Goal: Book appointment/travel/reservation

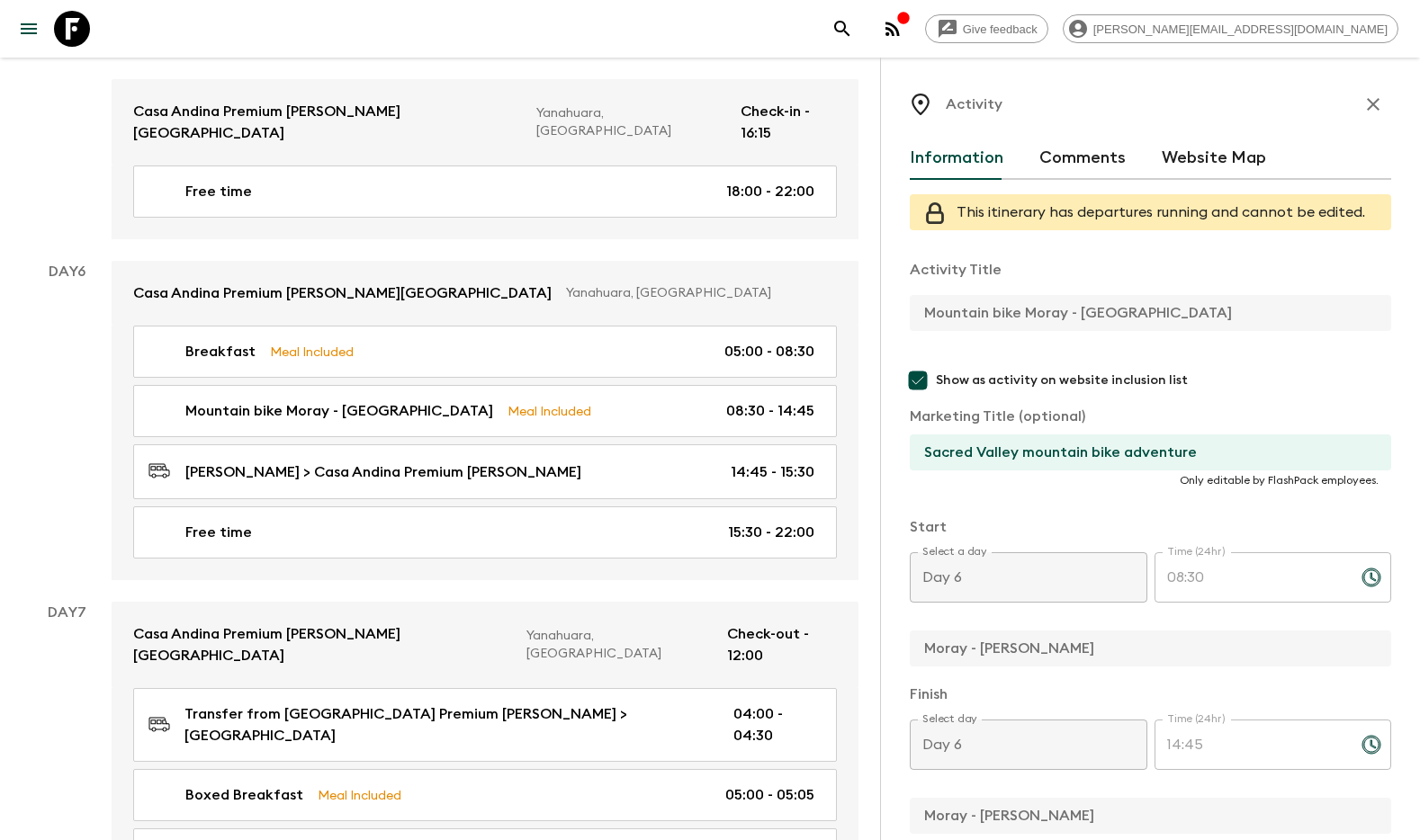
scroll to position [351, 0]
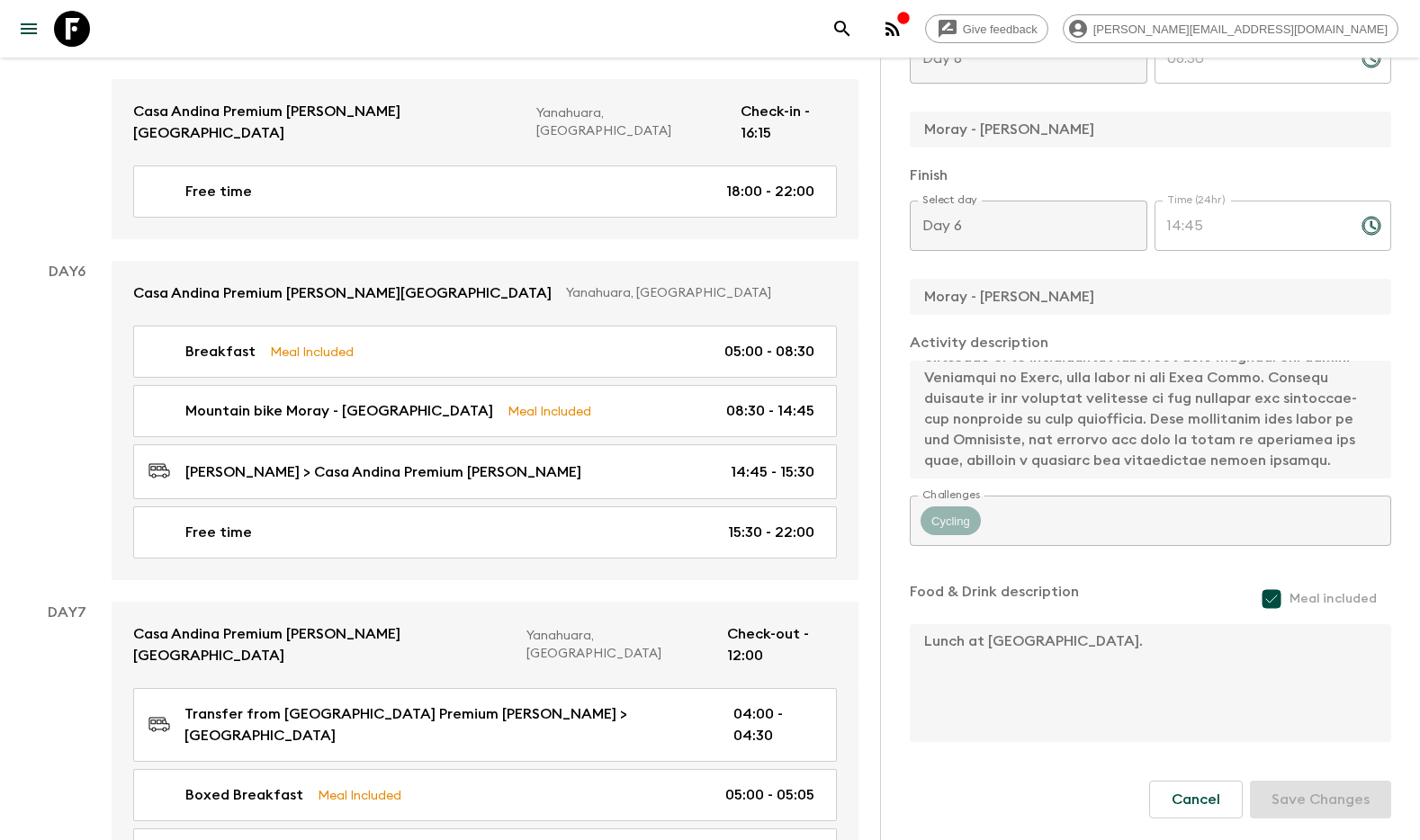
click at [853, 29] on icon "search adventures" at bounding box center [842, 29] width 21 height 21
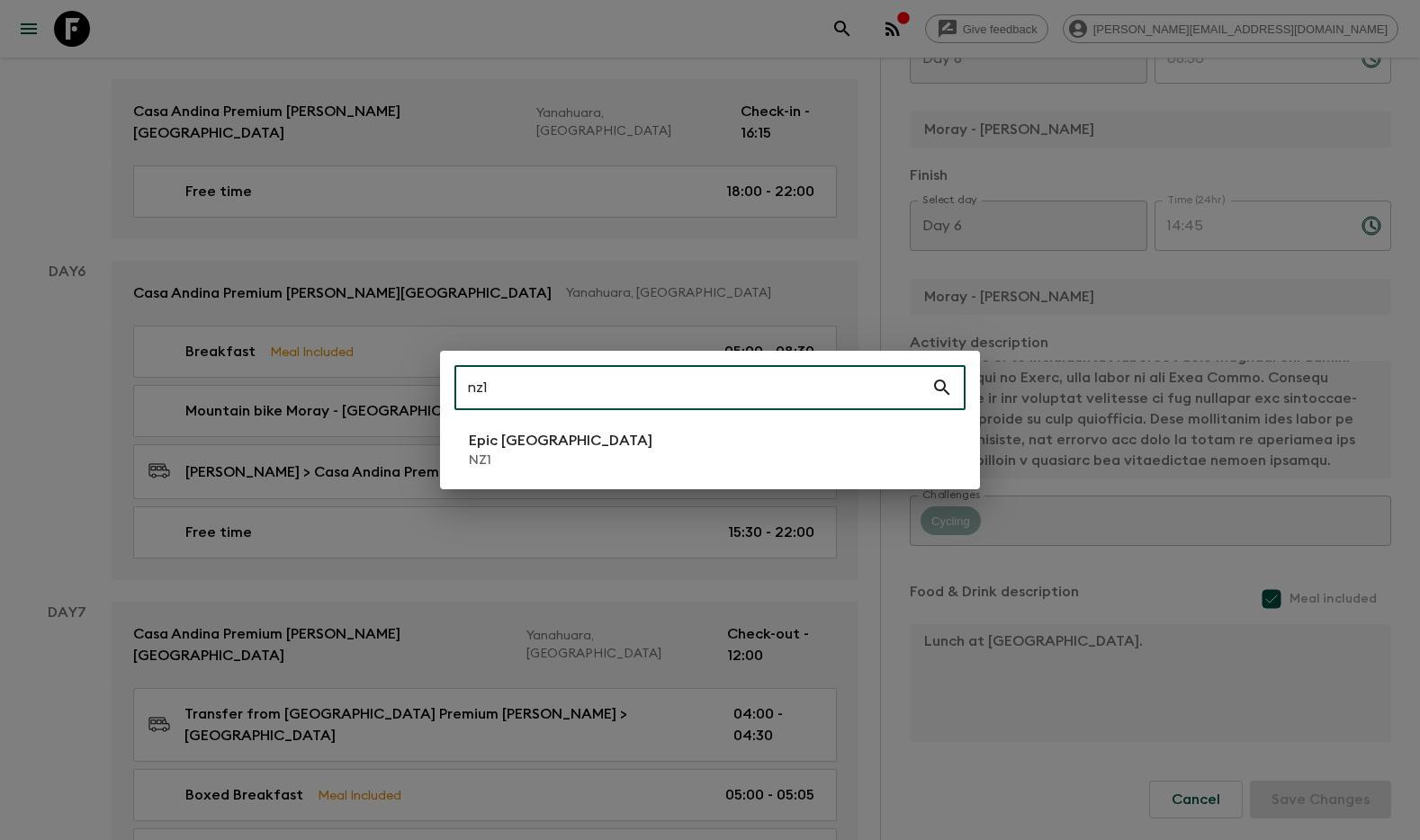
type input "nz1"
click at [620, 473] on li "Epic [GEOGRAPHIC_DATA] NZ1" at bounding box center [710, 449] width 511 height 50
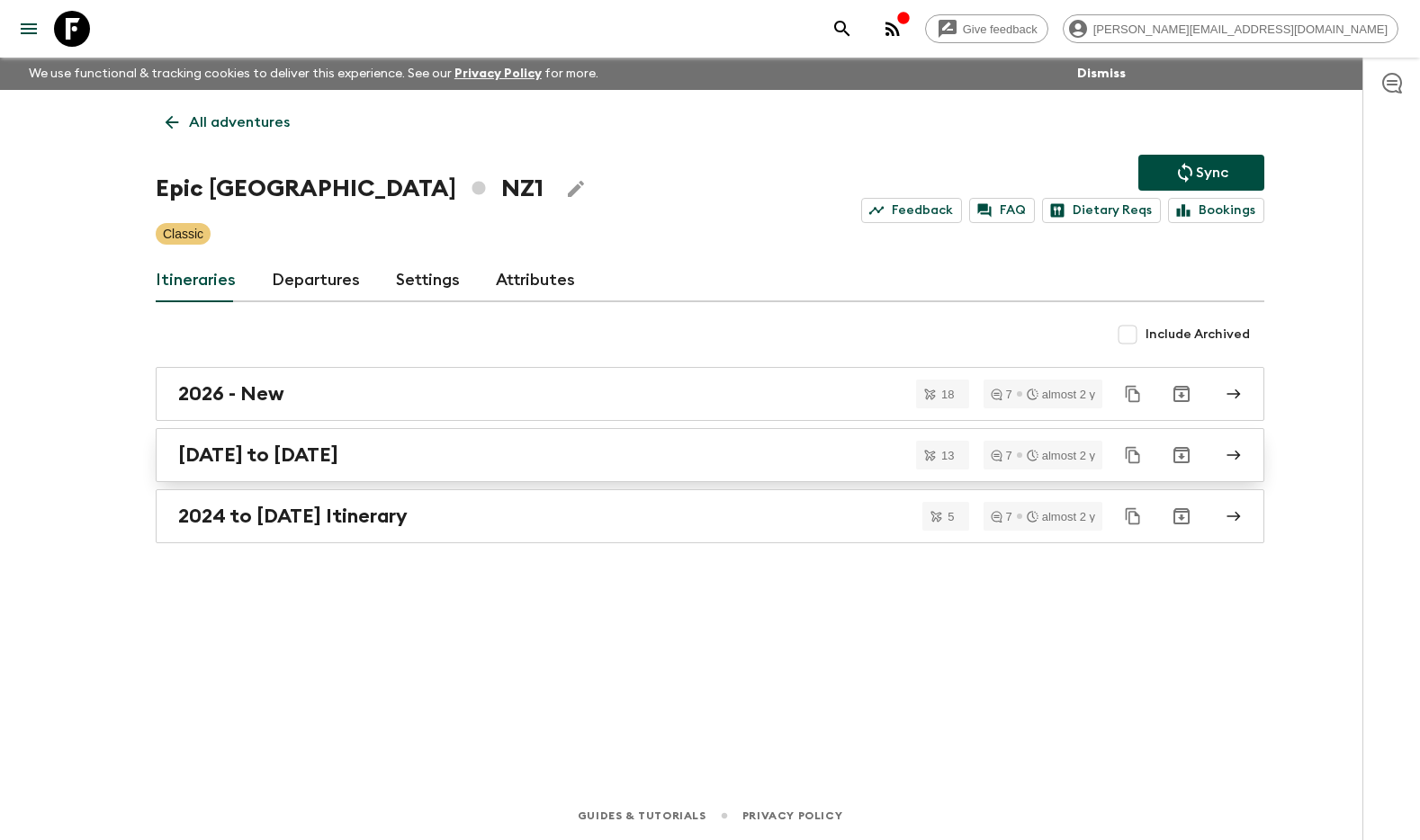
click at [437, 457] on div "[DATE] to [DATE]" at bounding box center [692, 455] width 1029 height 23
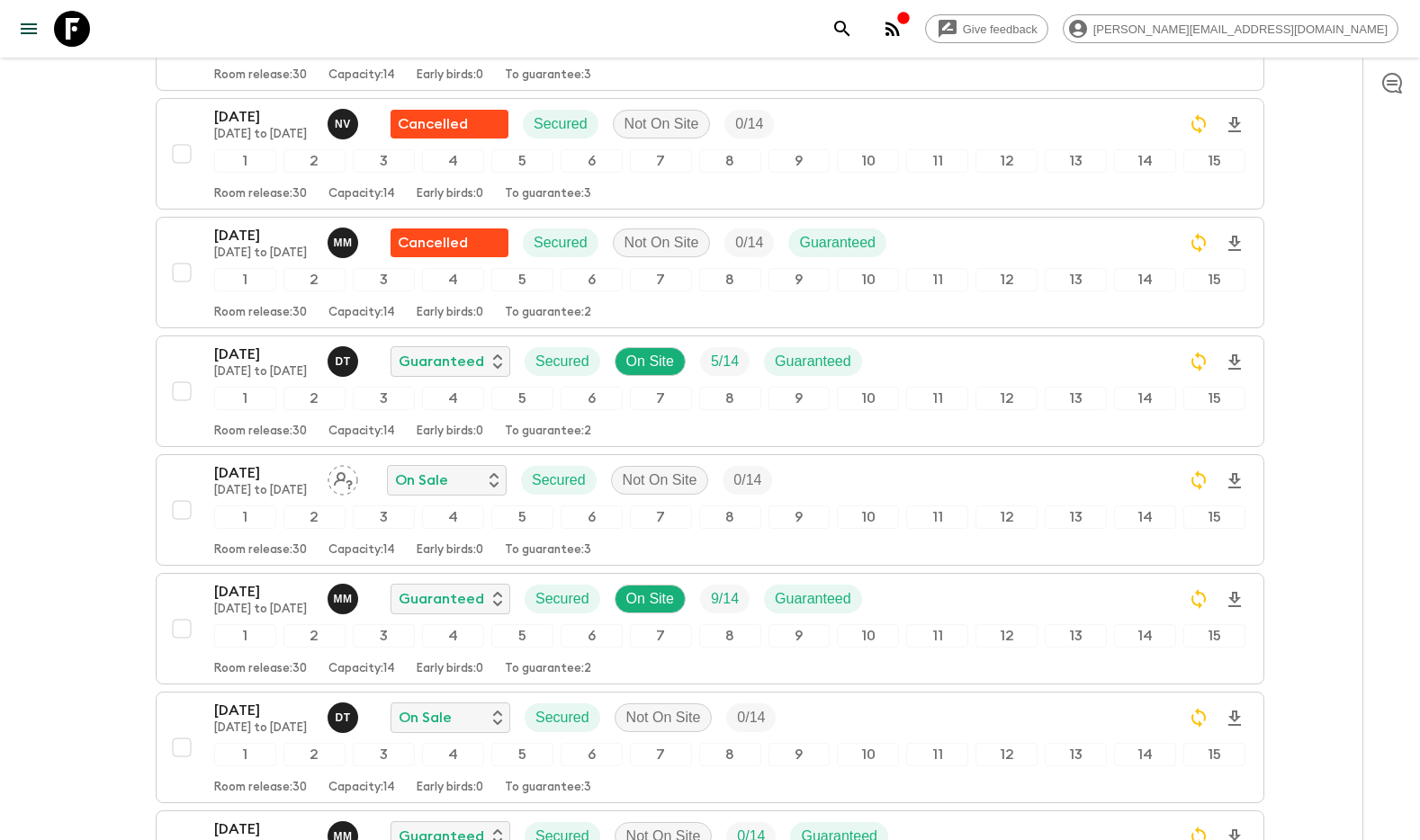
scroll to position [1243, 0]
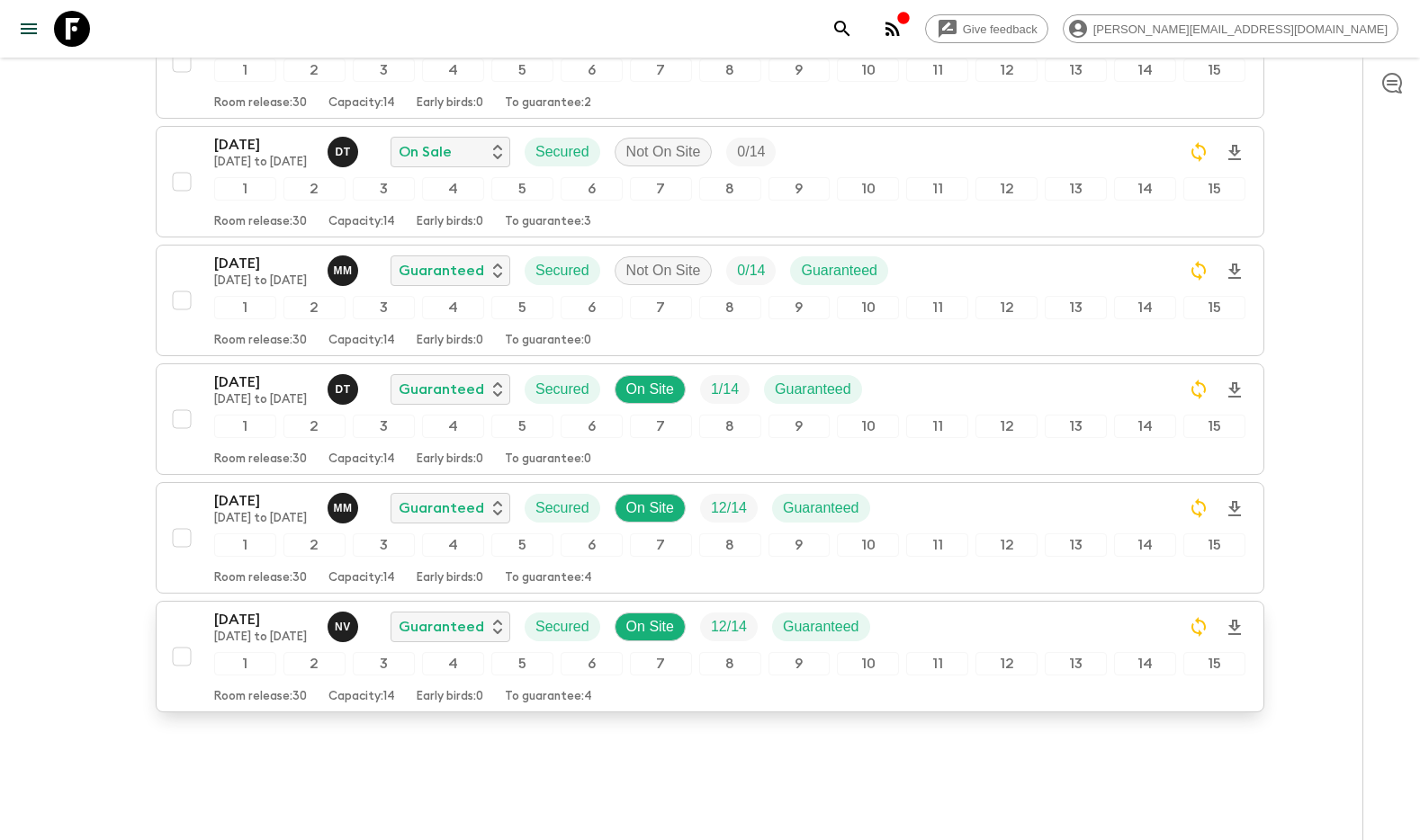
click at [220, 609] on p "[DATE]" at bounding box center [263, 620] width 99 height 21
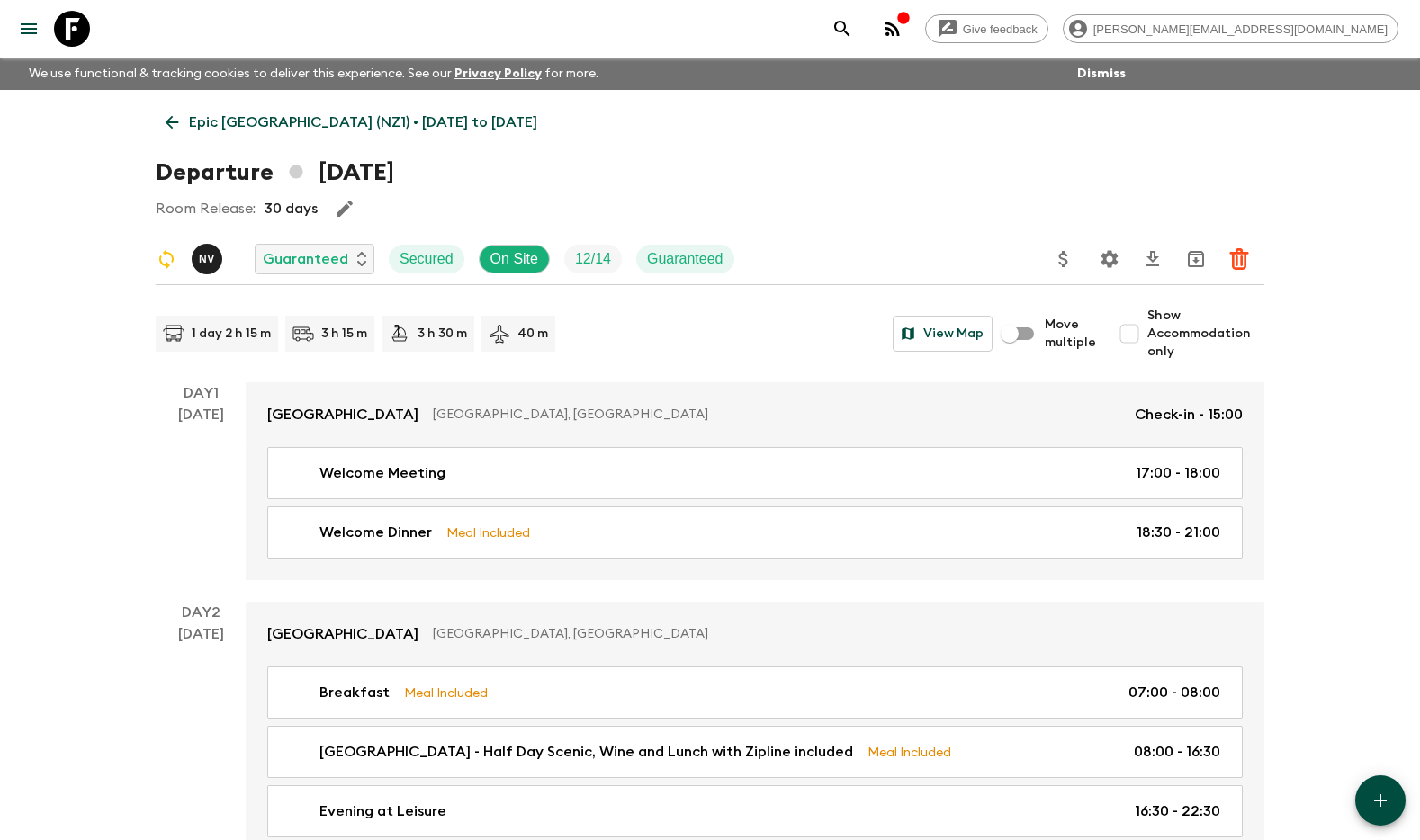
click at [1125, 341] on input "Show Accommodation only" at bounding box center [1128, 333] width 36 height 36
checkbox input "true"
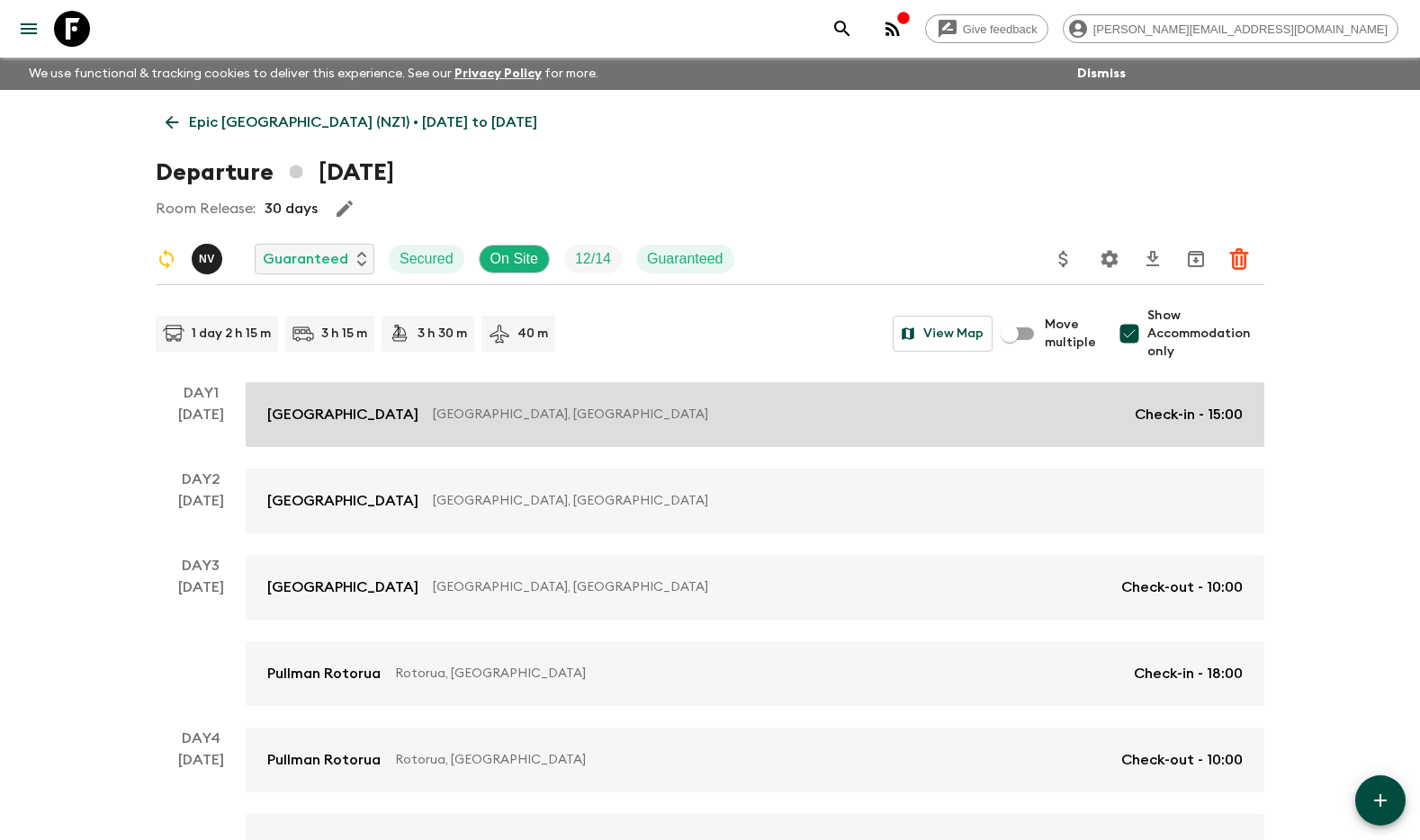
click at [381, 420] on p "[GEOGRAPHIC_DATA]" at bounding box center [343, 415] width 151 height 21
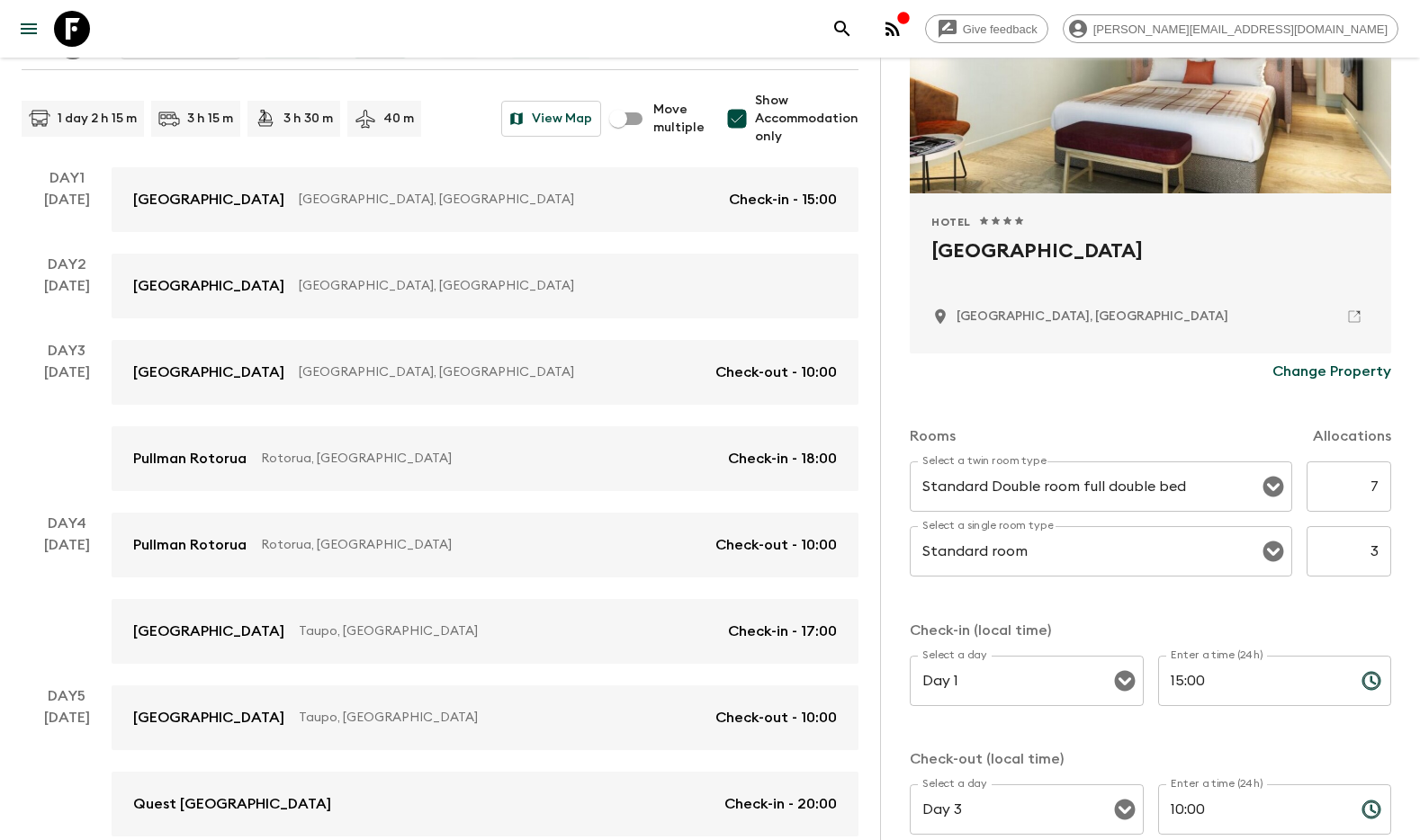
scroll to position [275, 0]
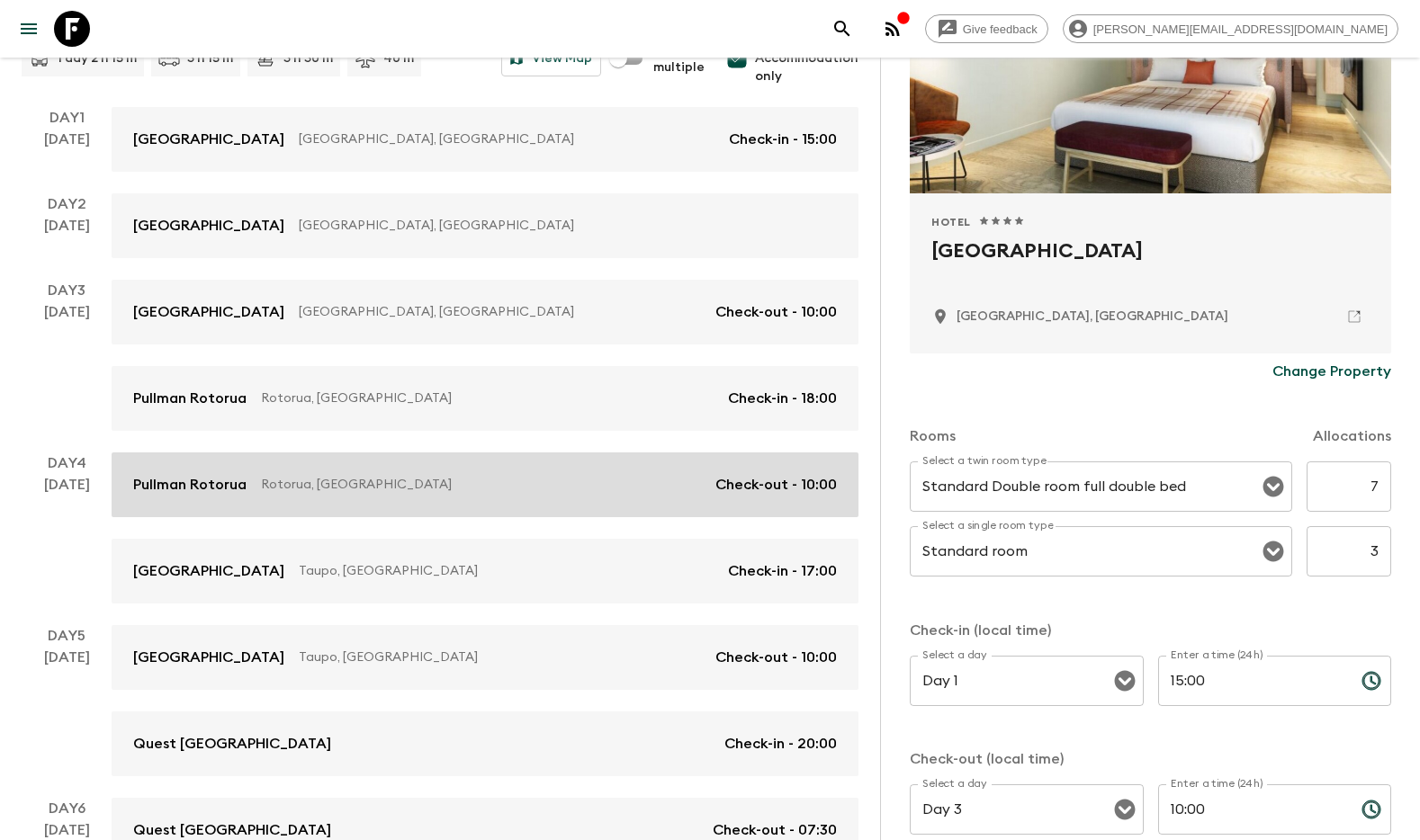
click at [356, 492] on p "Rotorua, [GEOGRAPHIC_DATA]" at bounding box center [480, 484] width 440 height 18
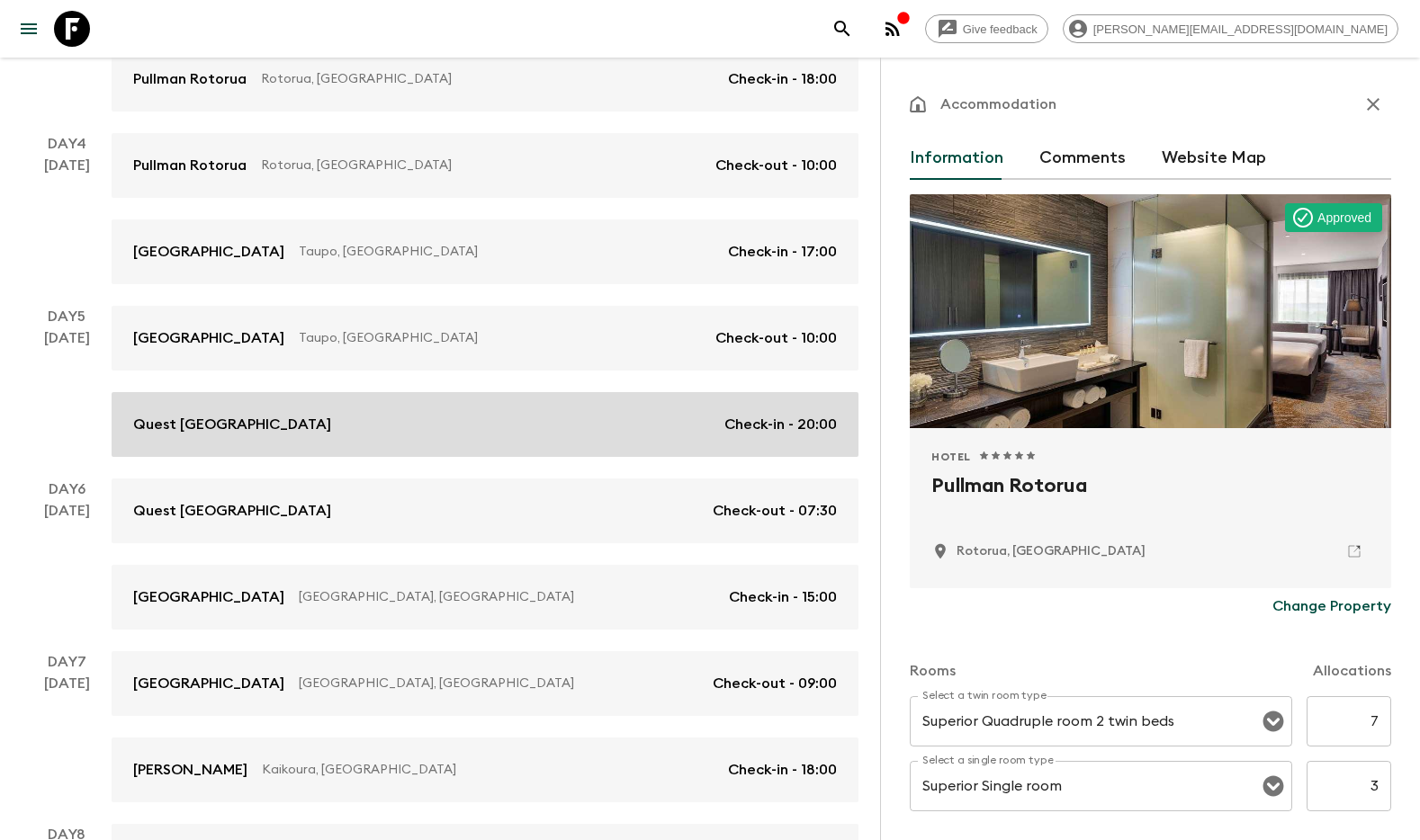
scroll to position [598, 0]
click at [199, 415] on p "Quest [GEOGRAPHIC_DATA]" at bounding box center [232, 421] width 198 height 21
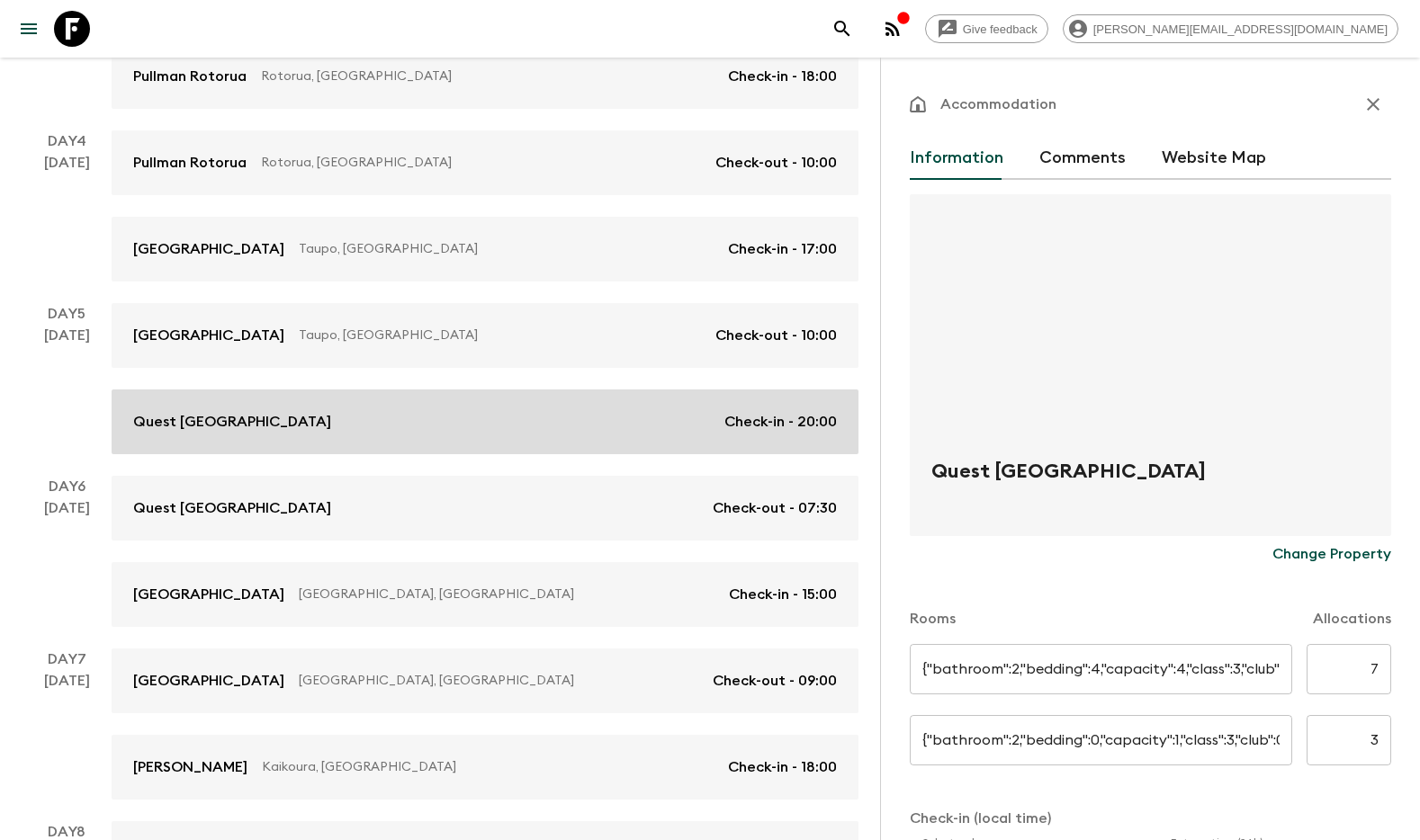
type input "Twins"
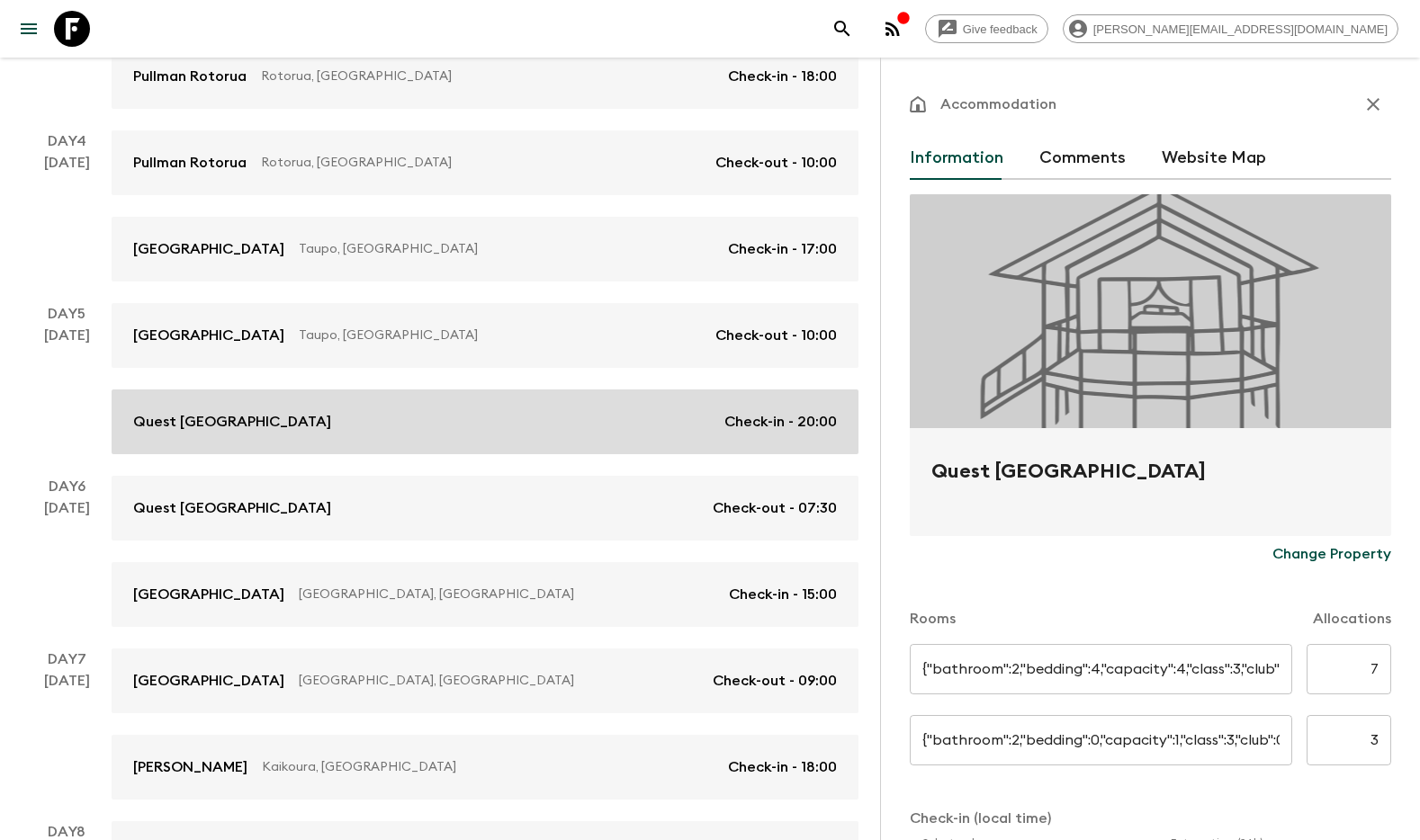
type input "Singles"
type input "Day 5"
type input "20:00"
type input "Day 6"
type input "07:30"
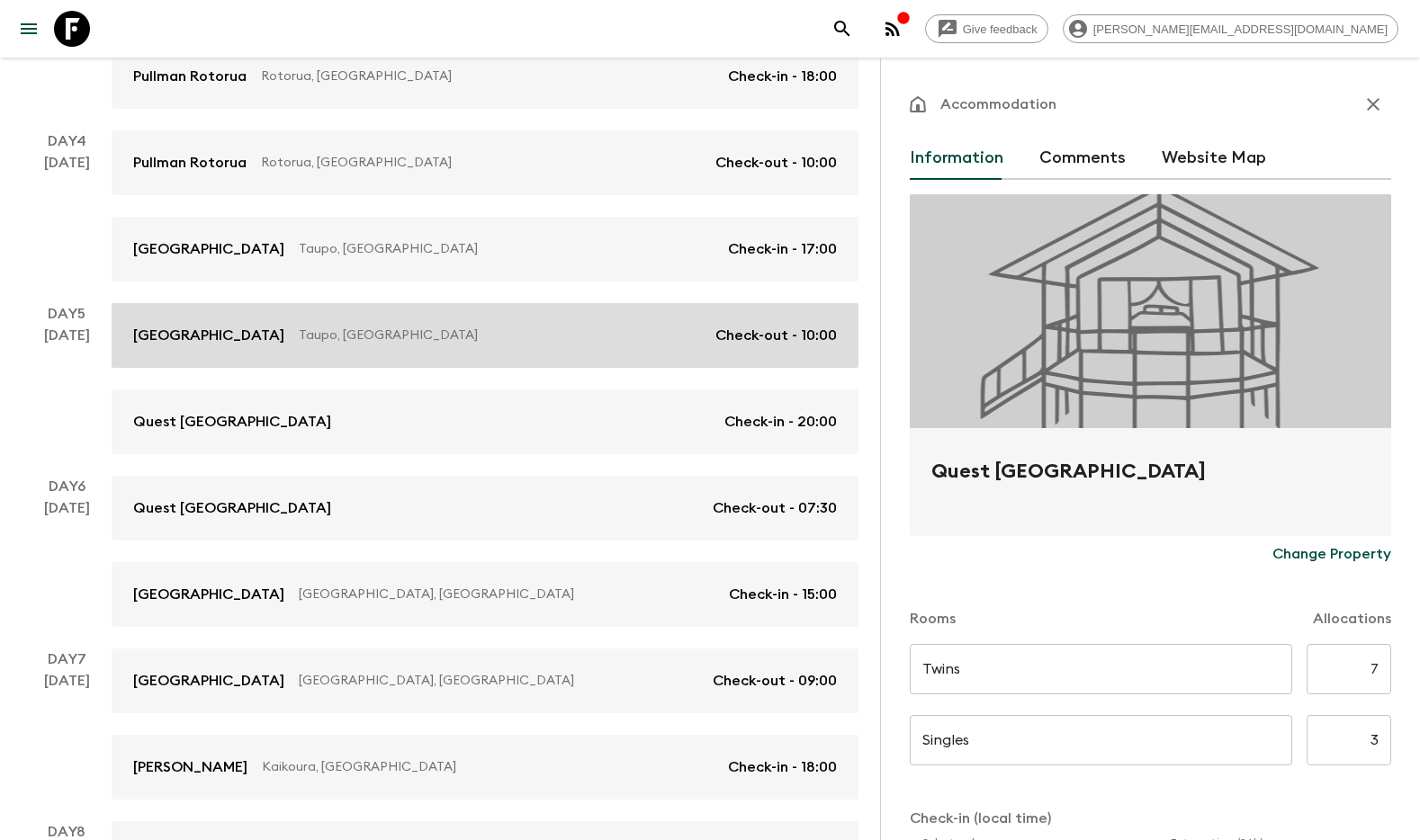
click at [363, 338] on p "Taupo, [GEOGRAPHIC_DATA]" at bounding box center [500, 335] width 402 height 18
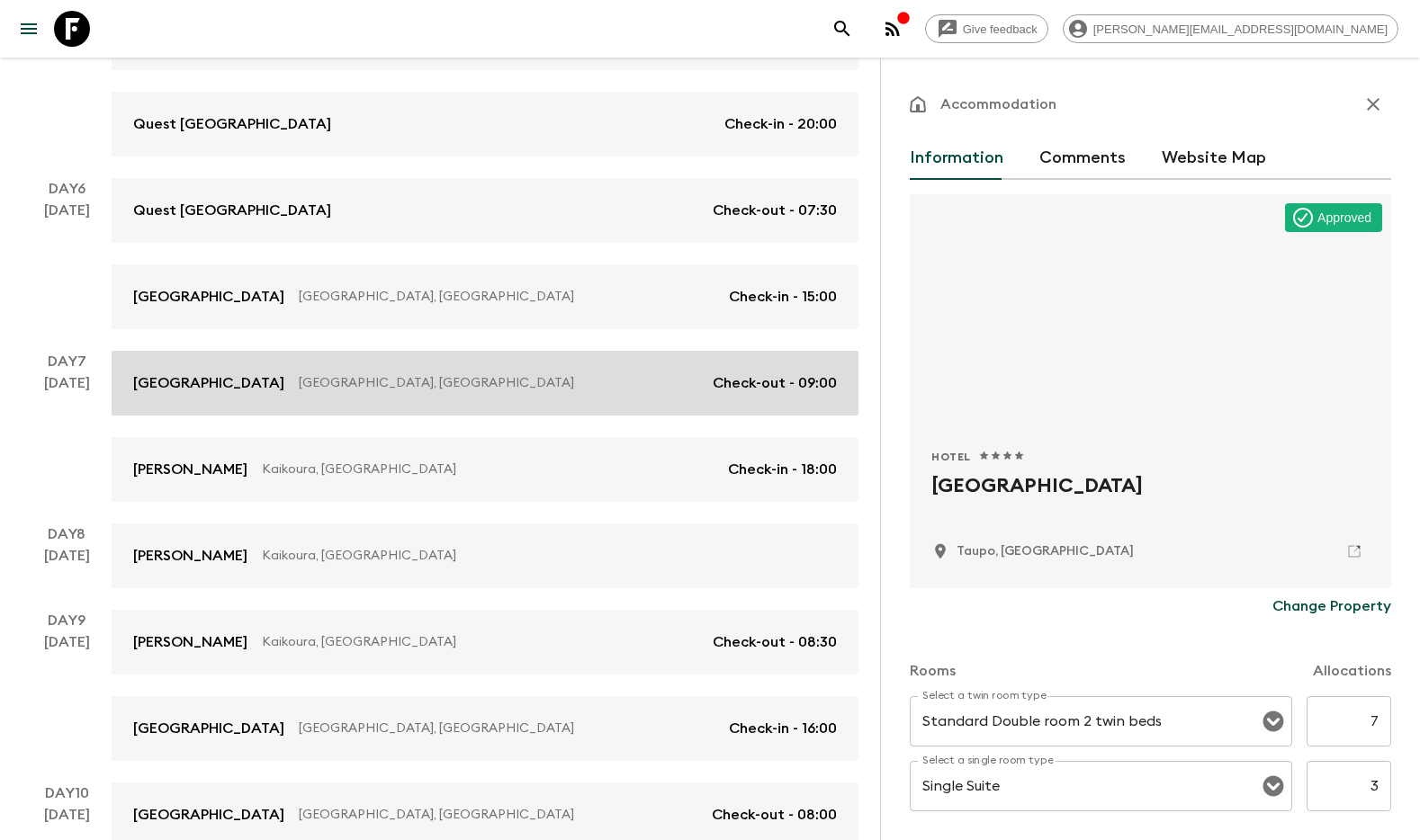
scroll to position [900, 0]
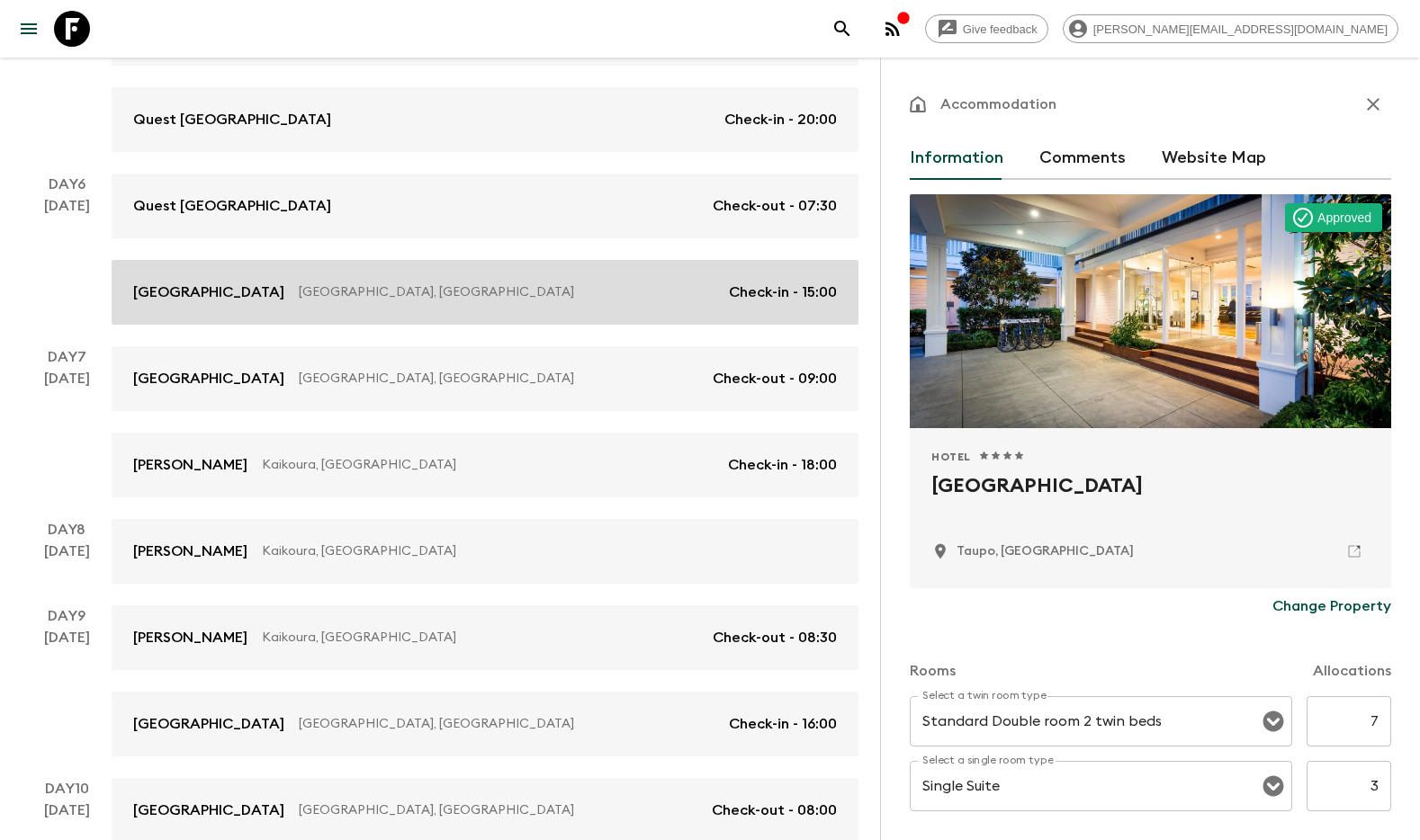
click at [263, 287] on p "[GEOGRAPHIC_DATA]" at bounding box center [208, 293] width 151 height 21
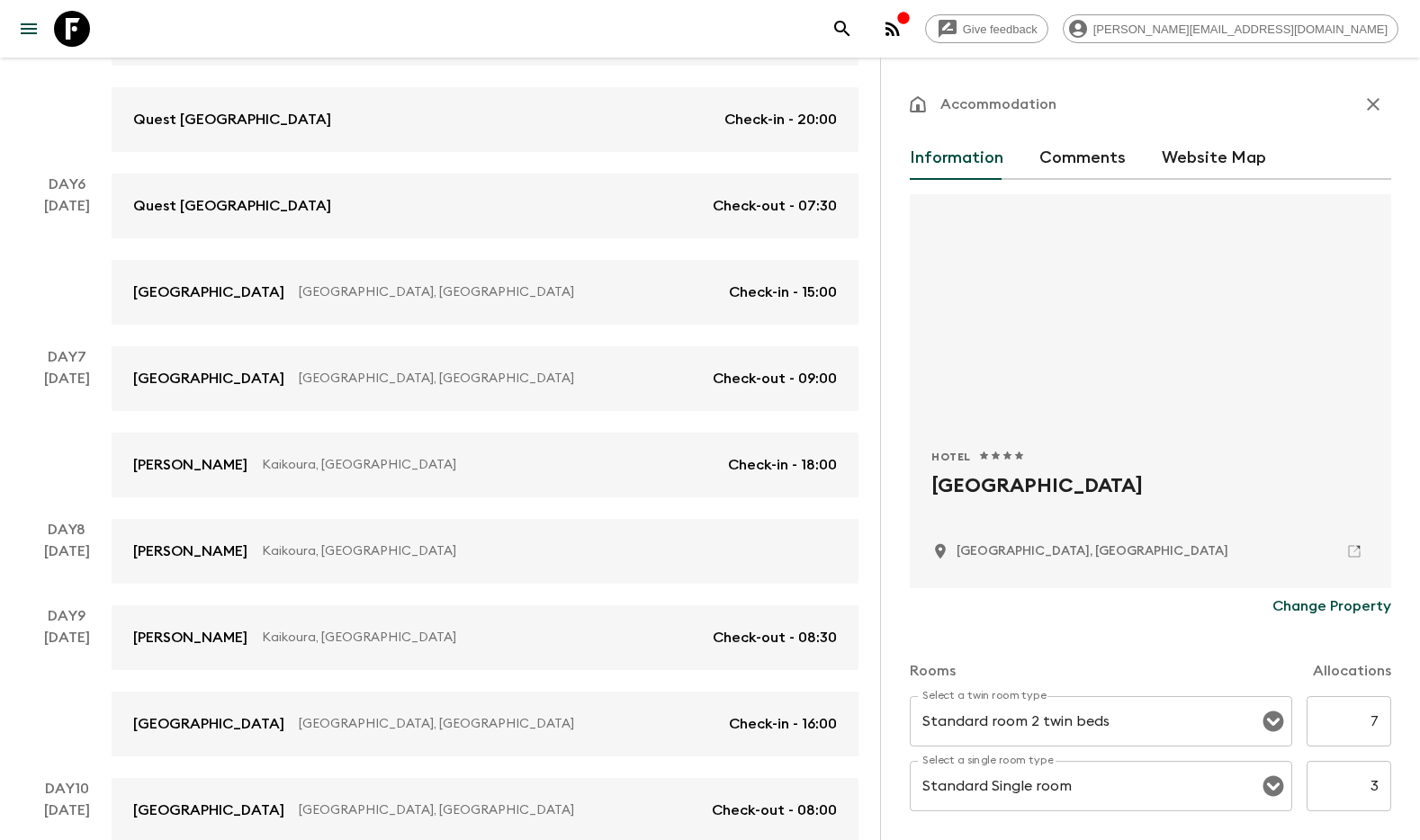
scroll to position [127, 0]
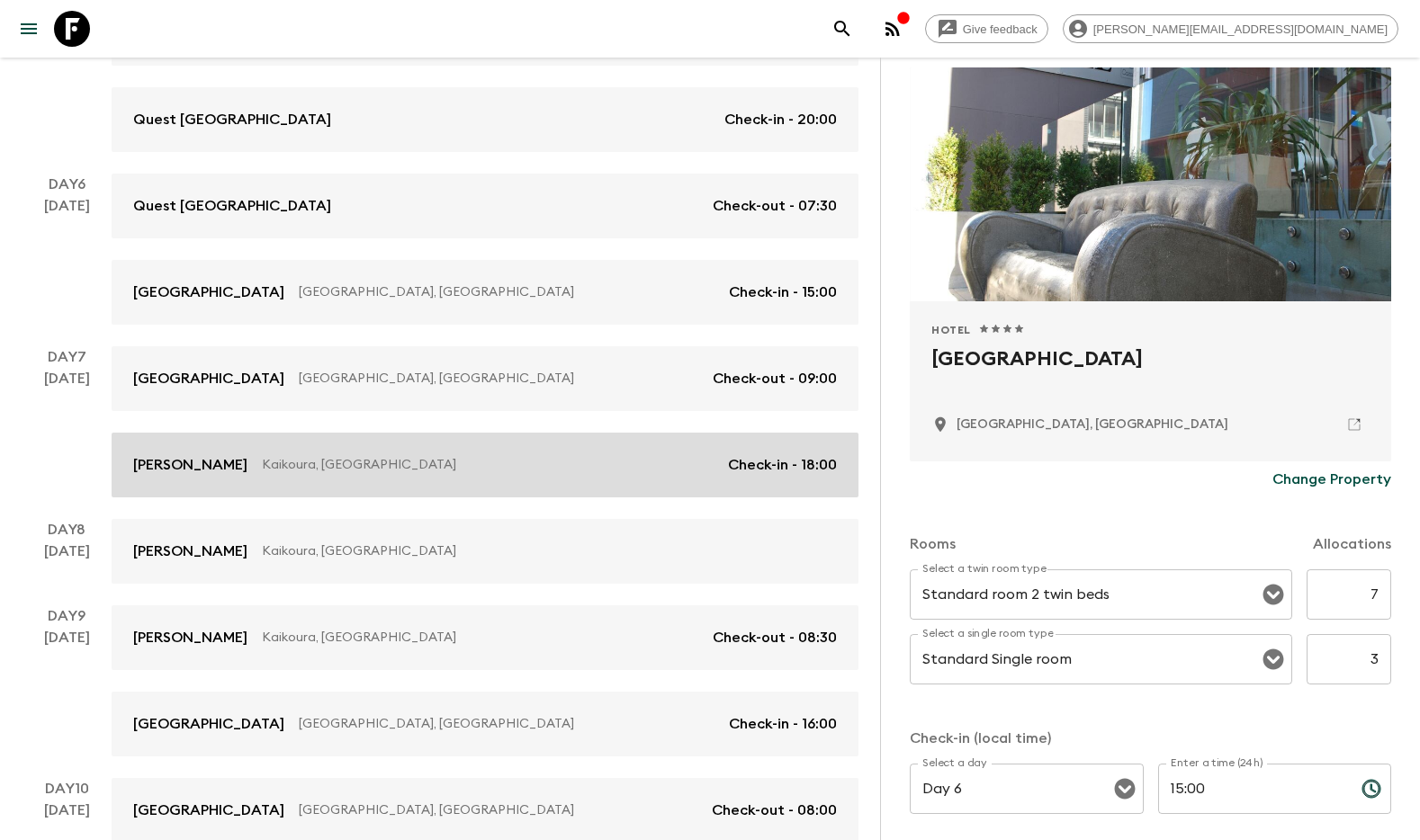
click at [185, 481] on link "[PERSON_NAME], [GEOGRAPHIC_DATA] Check-in - 18:00" at bounding box center [485, 465] width 747 height 64
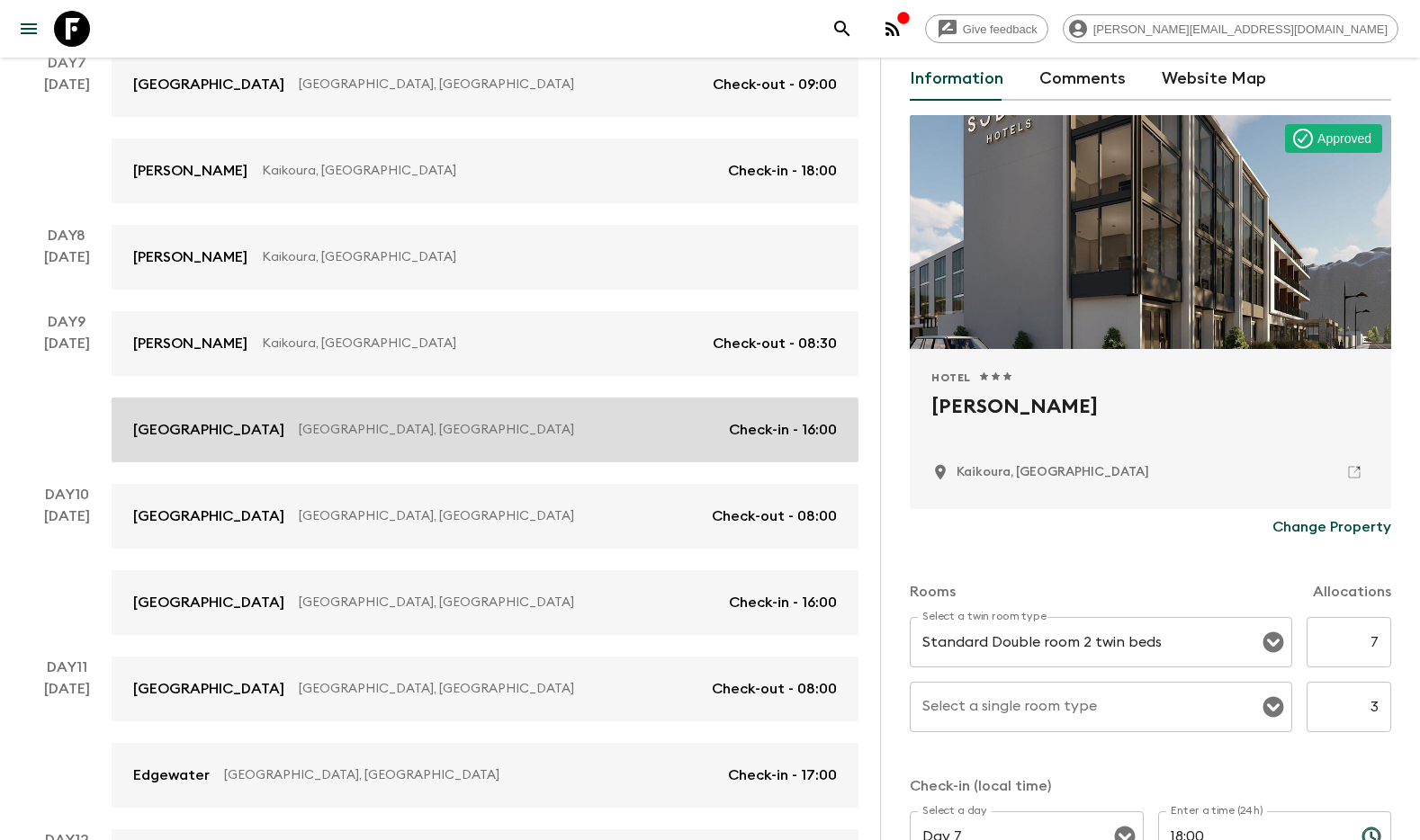
scroll to position [1197, 0]
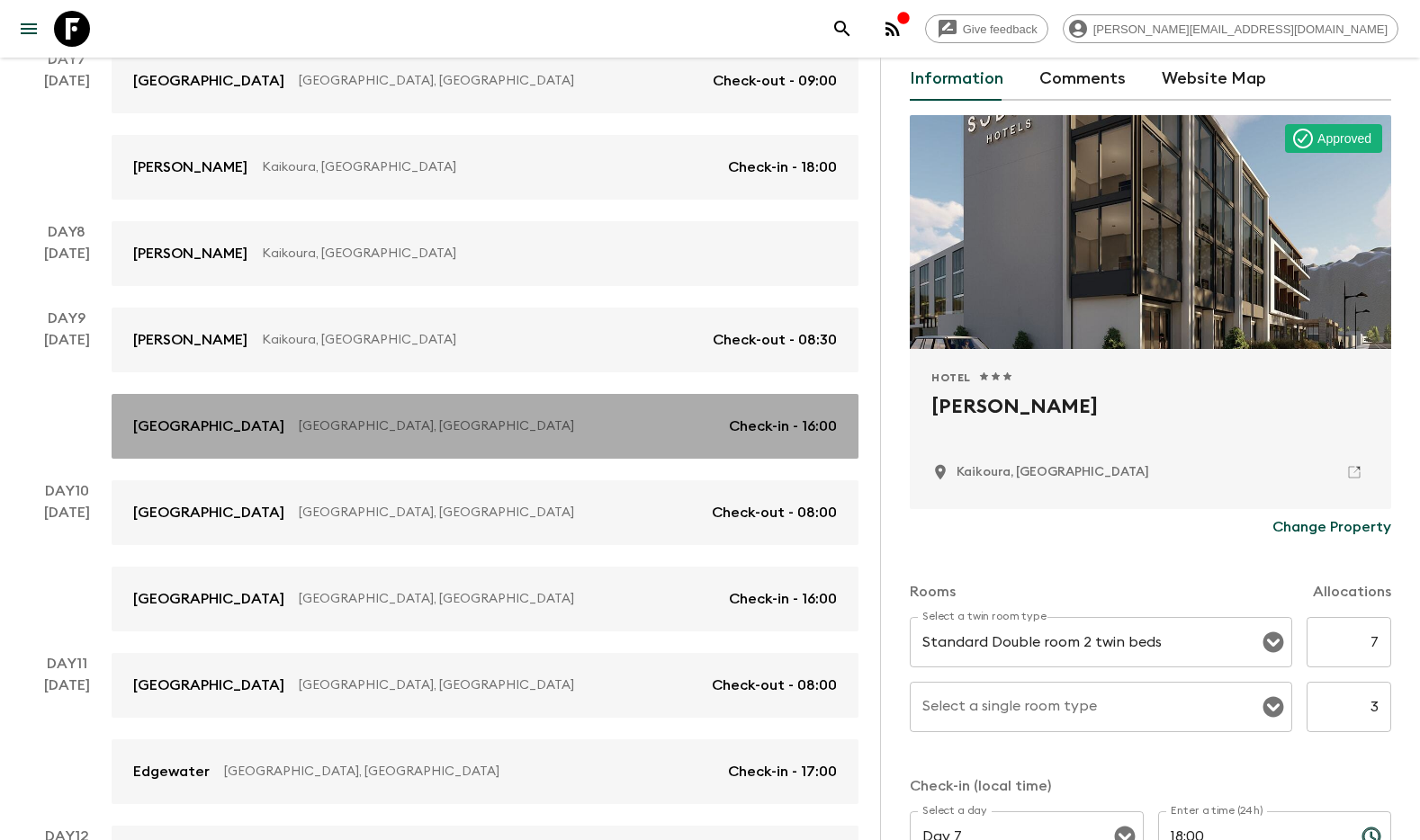
drag, startPoint x: 191, startPoint y: 439, endPoint x: 720, endPoint y: 464, distance: 529.6
click at [191, 439] on link "[GEOGRAPHIC_DATA] [GEOGRAPHIC_DATA] [GEOGRAPHIC_DATA], [GEOGRAPHIC_DATA] Check-…" at bounding box center [485, 425] width 747 height 64
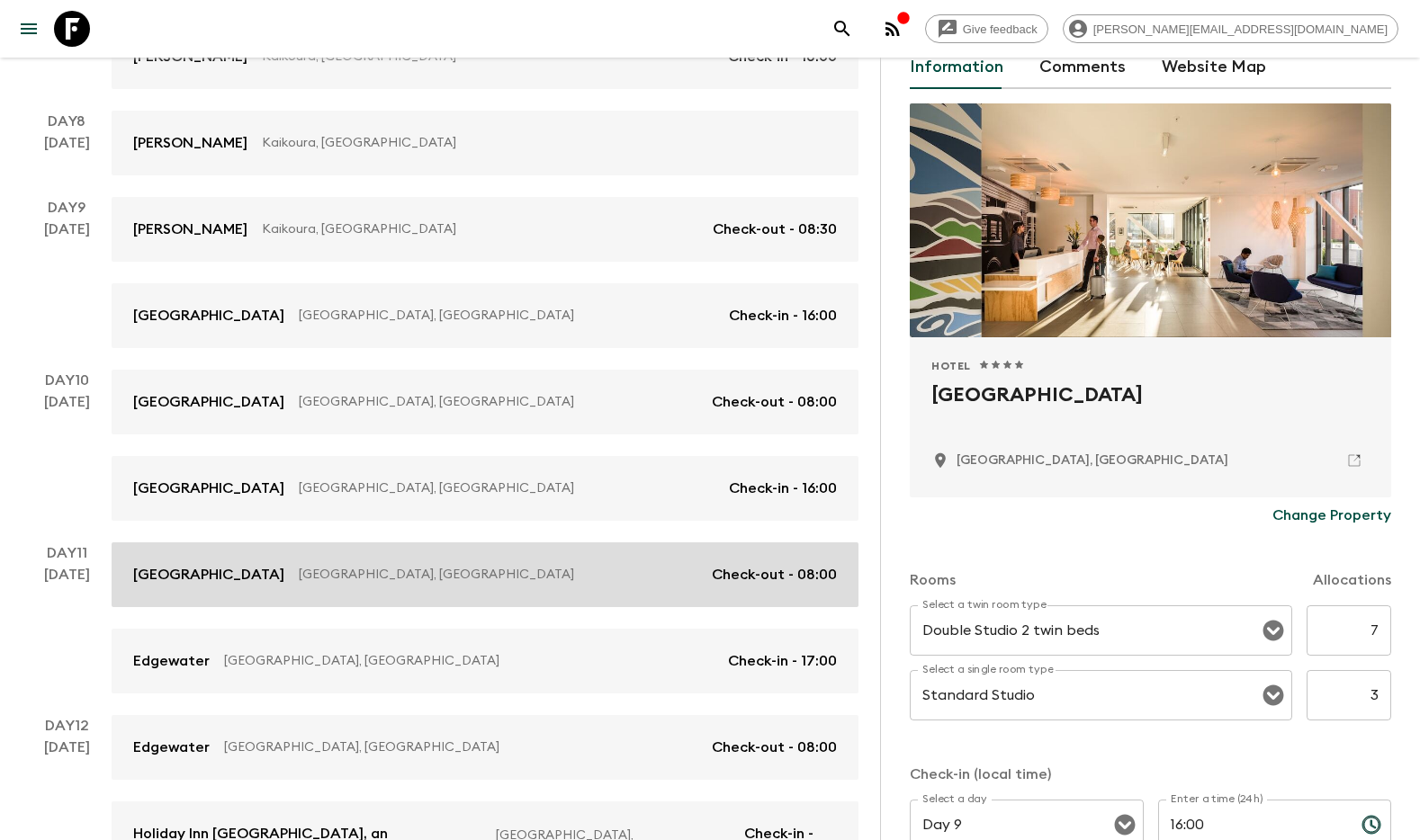
scroll to position [1316, 0]
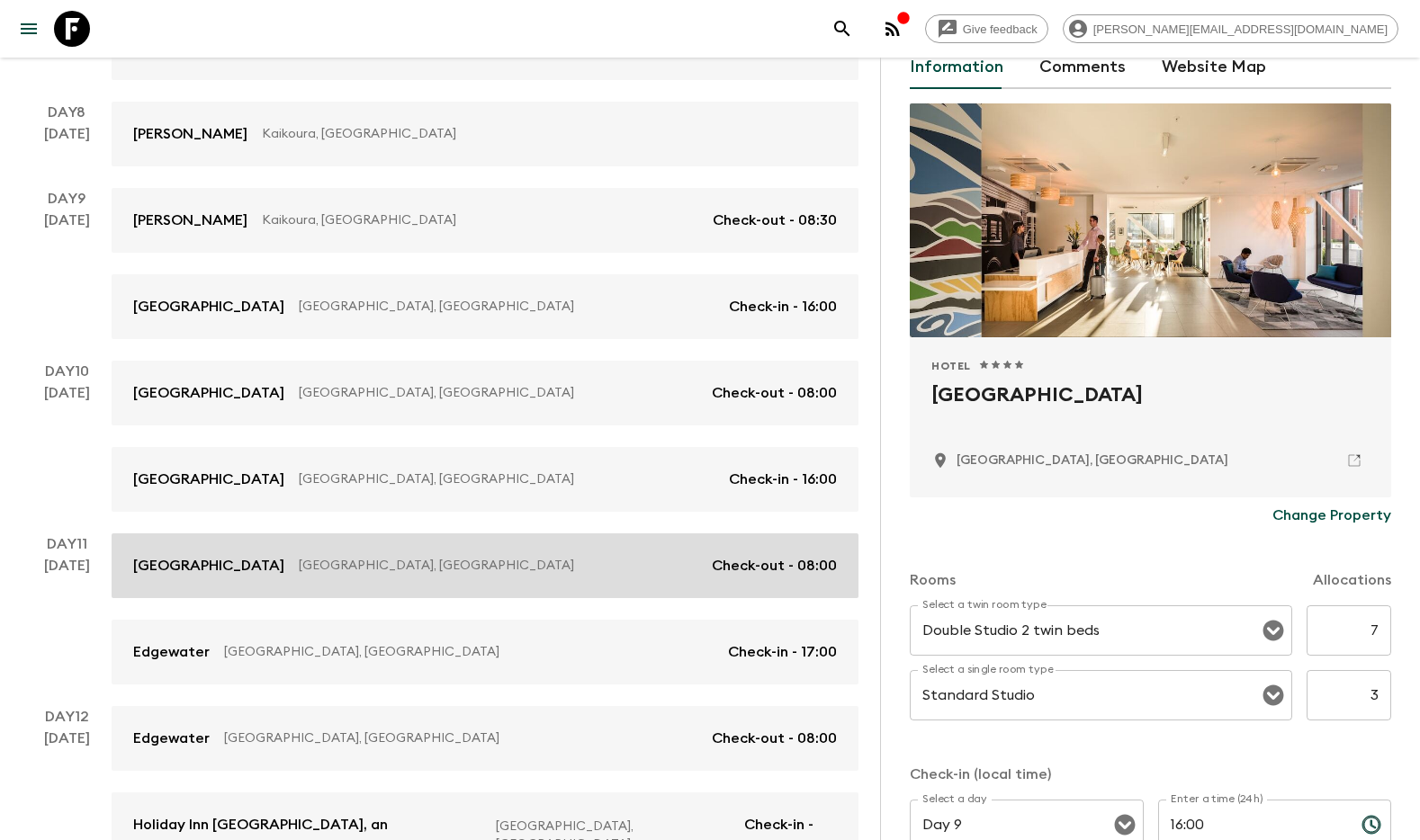
click at [186, 553] on link "[GEOGRAPHIC_DATA], [GEOGRAPHIC_DATA] Check-out - 08:00" at bounding box center [485, 565] width 747 height 64
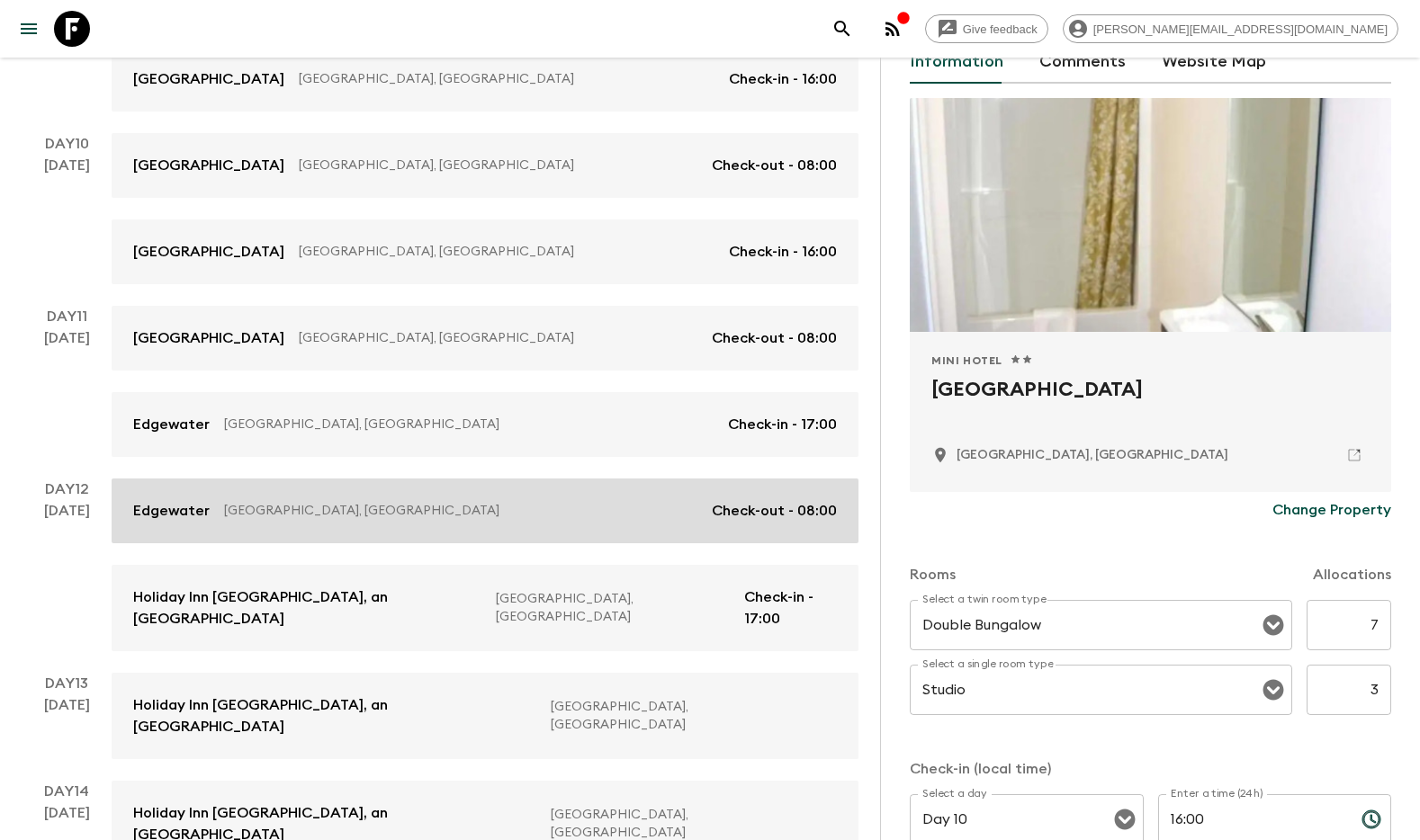
scroll to position [1547, 0]
click at [272, 522] on link "Edgewater Wanaka, [GEOGRAPHIC_DATA] Check-out - 08:00" at bounding box center [485, 507] width 747 height 64
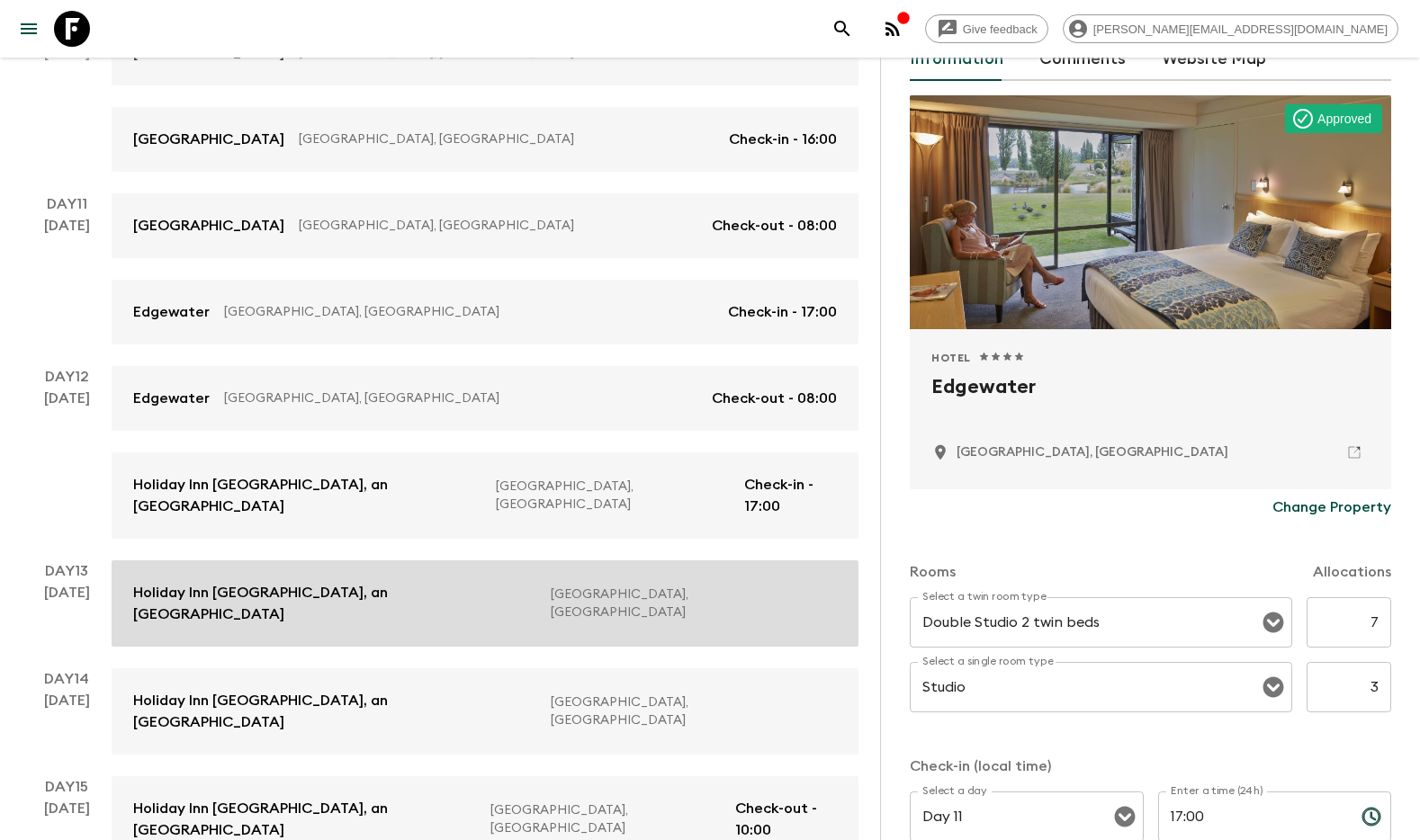
scroll to position [1660, 0]
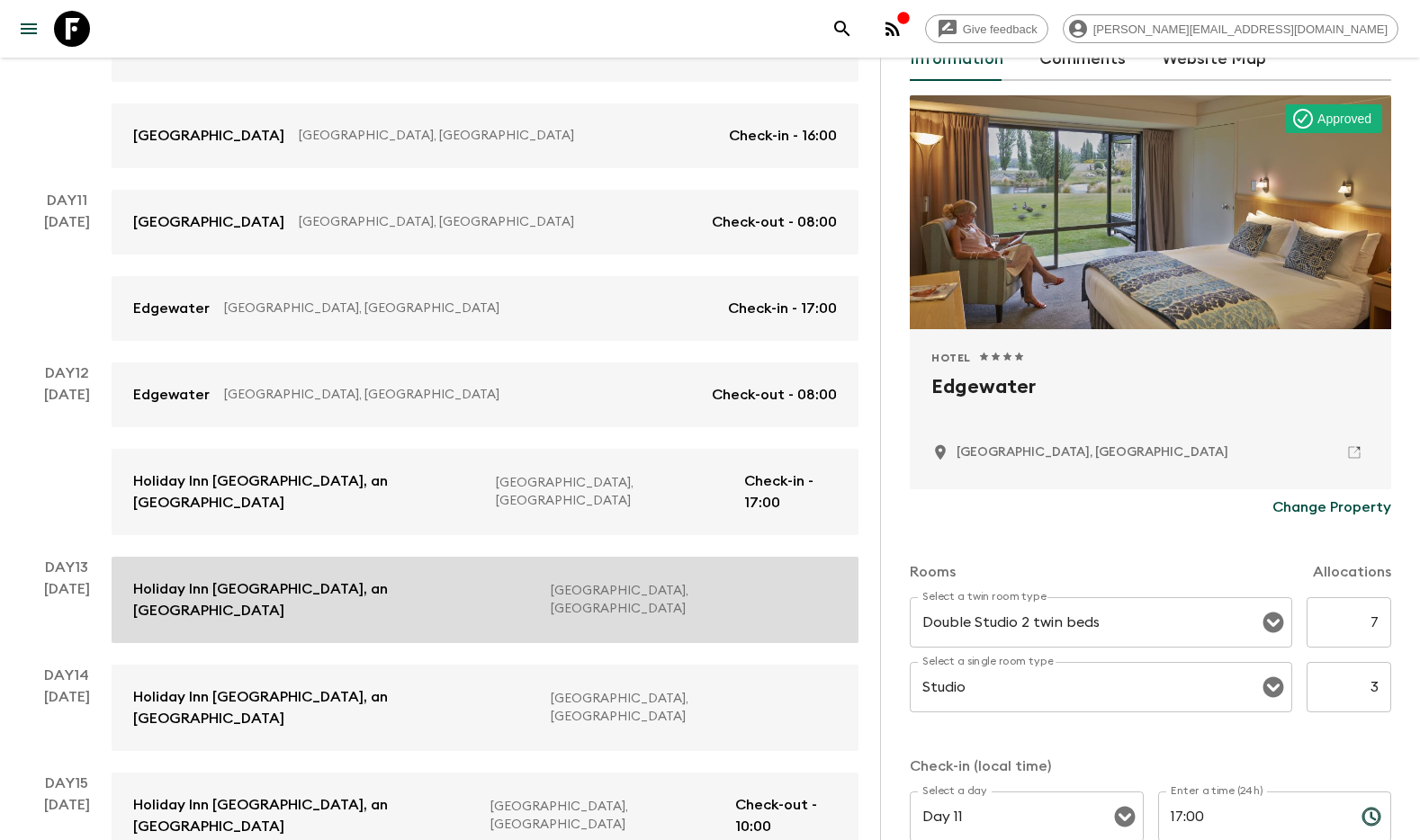
drag, startPoint x: 282, startPoint y: 573, endPoint x: 555, endPoint y: 571, distance: 273.0
click at [282, 578] on p "Holiday Inn [GEOGRAPHIC_DATA], an [GEOGRAPHIC_DATA]" at bounding box center [334, 599] width 403 height 43
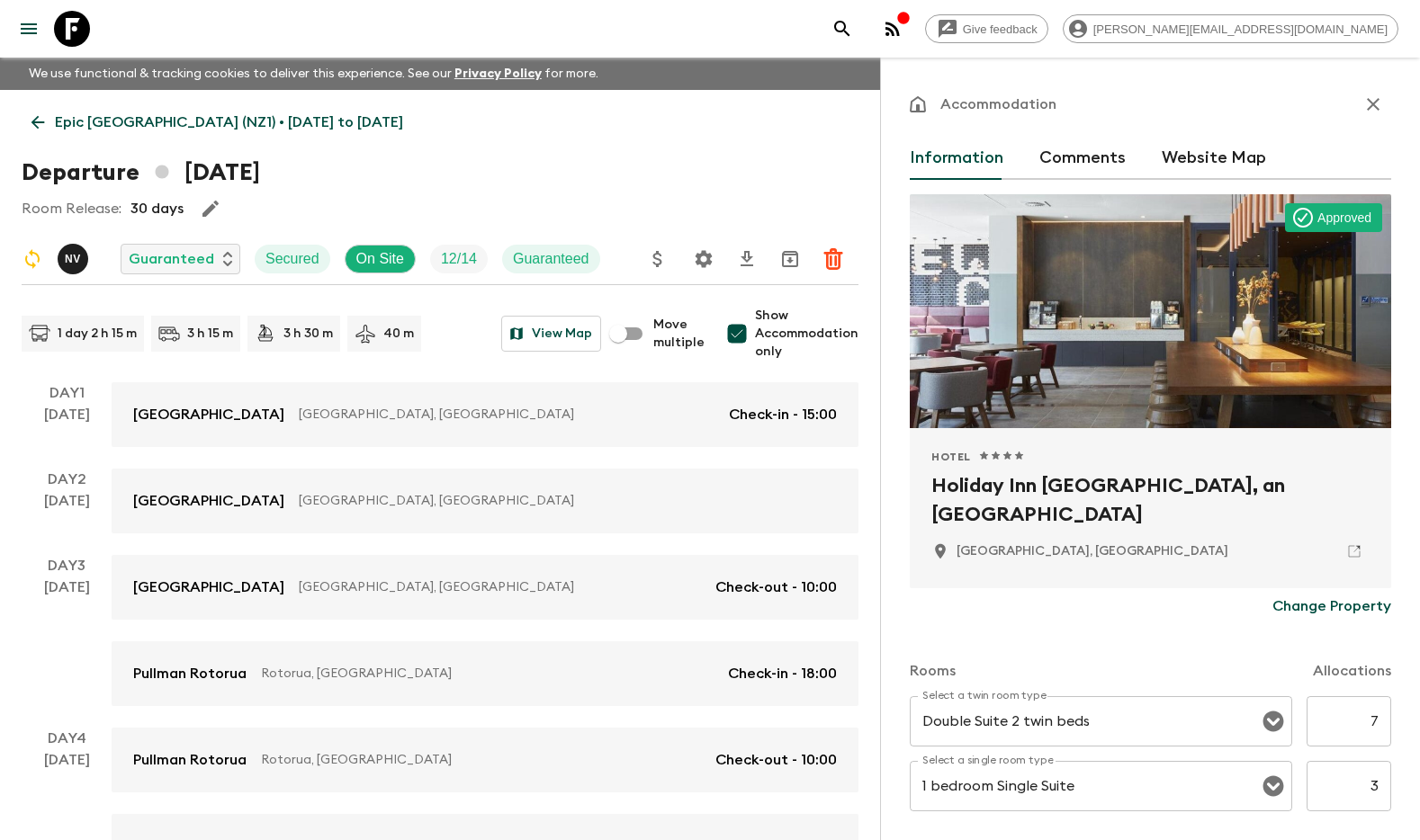
click at [1374, 107] on icon "button" at bounding box center [1373, 104] width 21 height 21
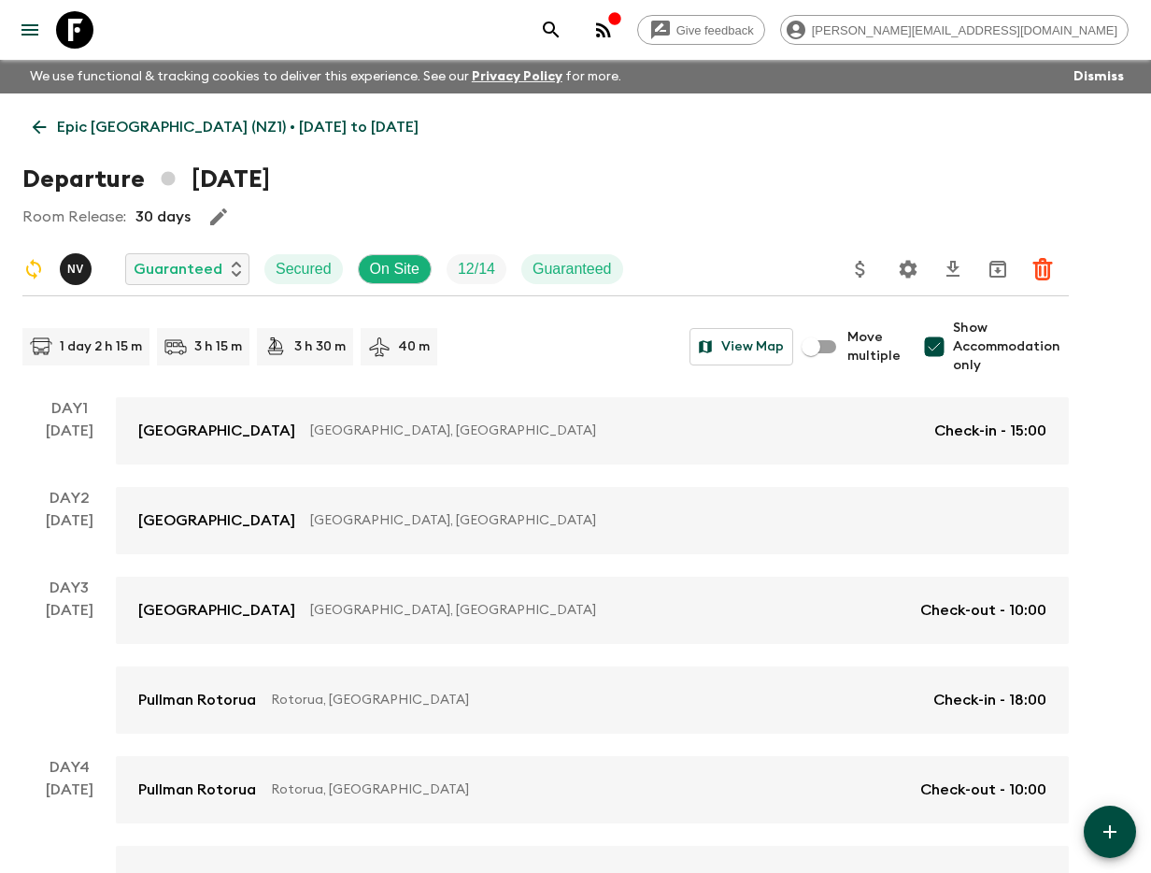
click at [563, 34] on icon "search adventures" at bounding box center [551, 30] width 22 height 22
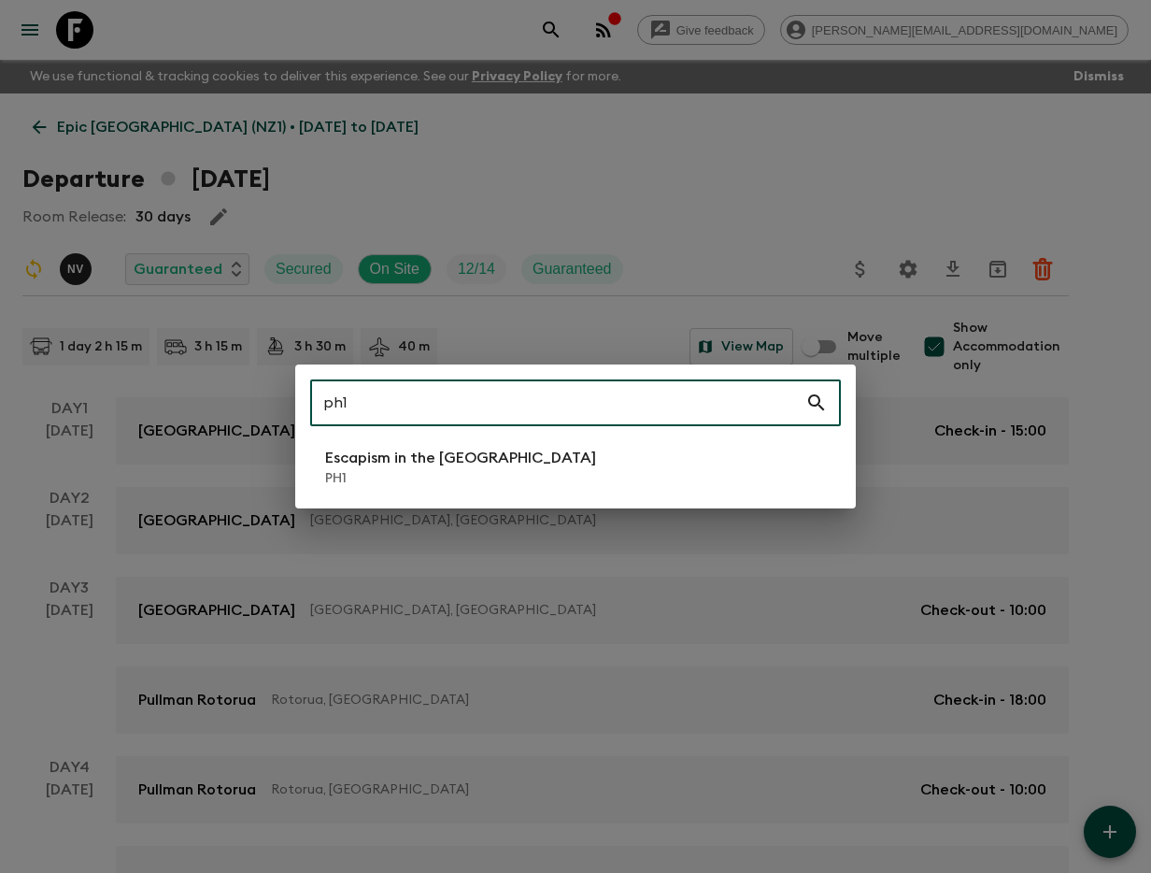
type input "ph1"
click at [435, 469] on p "PH1" at bounding box center [460, 478] width 271 height 19
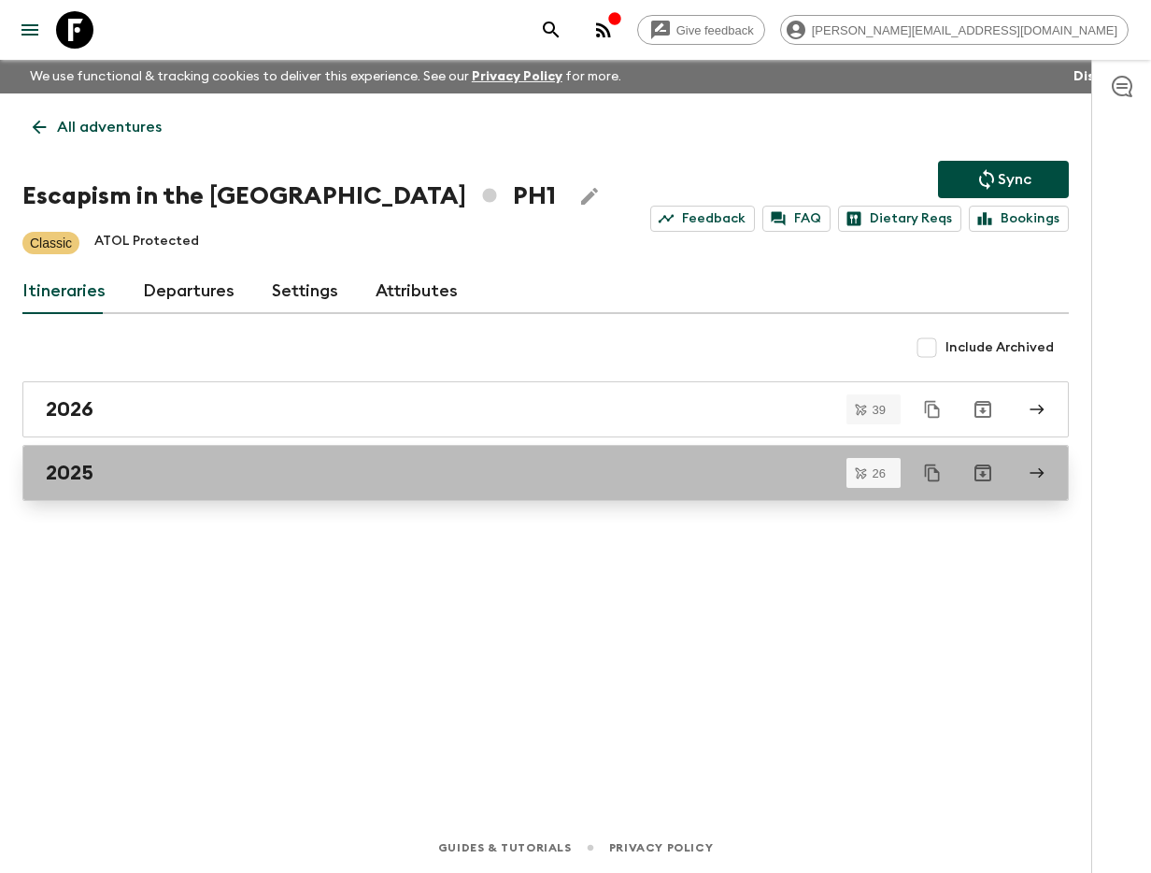
click at [247, 457] on link "2025" at bounding box center [545, 473] width 1047 height 56
